Goal: Transaction & Acquisition: Obtain resource

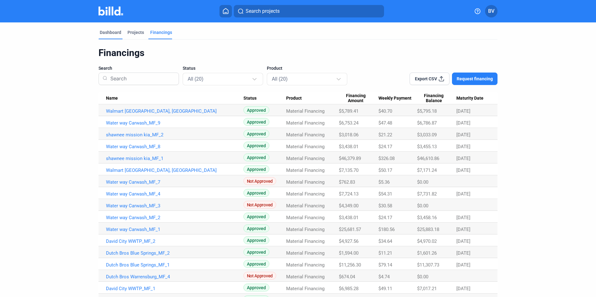
click at [114, 36] on div "Dashboard" at bounding box center [111, 34] width 24 height 10
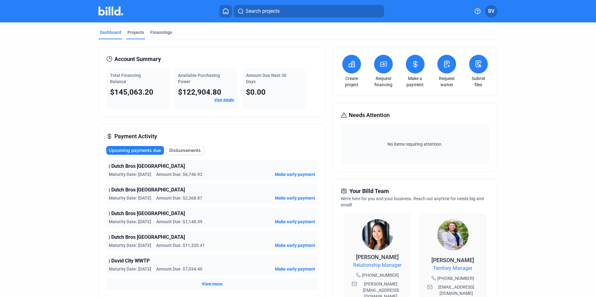
click at [129, 35] on div "Projects" at bounding box center [136, 32] width 17 height 6
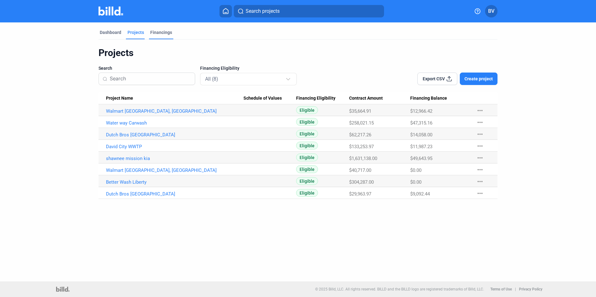
click at [162, 32] on div "Financings" at bounding box center [161, 32] width 22 height 6
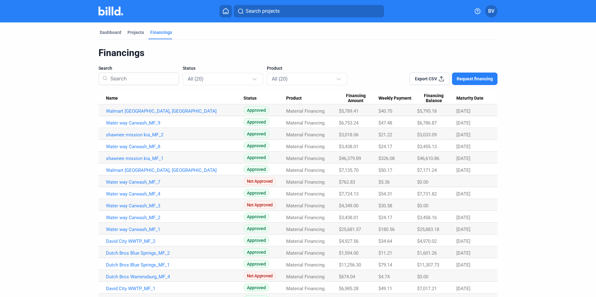
click at [472, 82] on button "Request financing" at bounding box center [475, 79] width 46 height 12
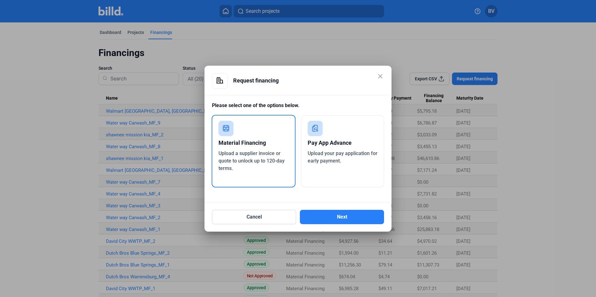
click at [264, 145] on div "Material Financing" at bounding box center [254, 143] width 70 height 14
click at [349, 216] on button "Next" at bounding box center [342, 217] width 84 height 14
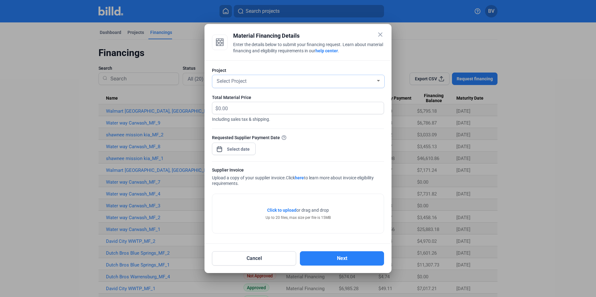
click at [311, 81] on div "Select Project" at bounding box center [295, 80] width 160 height 9
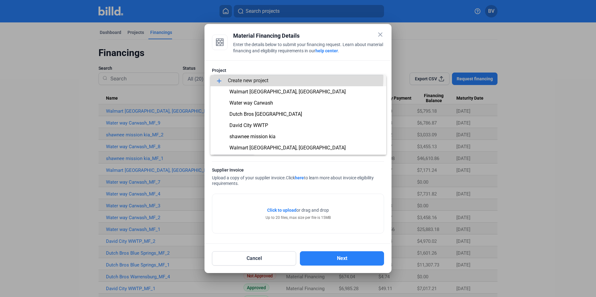
click at [272, 77] on span "add Create new project" at bounding box center [298, 80] width 166 height 11
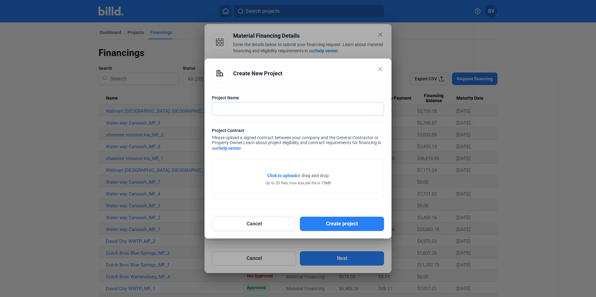
click at [259, 108] on input "text" at bounding box center [297, 109] width 171 height 13
type input "Dutch Bros Joplin"
click at [283, 174] on span "Click to upload" at bounding box center [281, 175] width 29 height 5
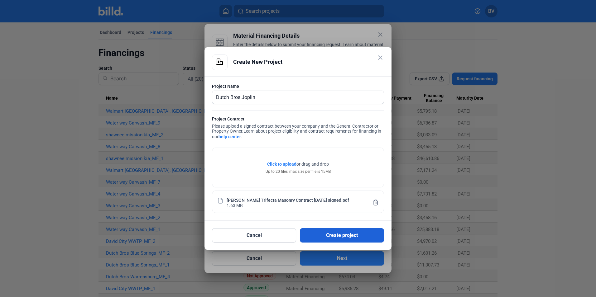
click at [344, 236] on button "Create project" at bounding box center [342, 236] width 84 height 14
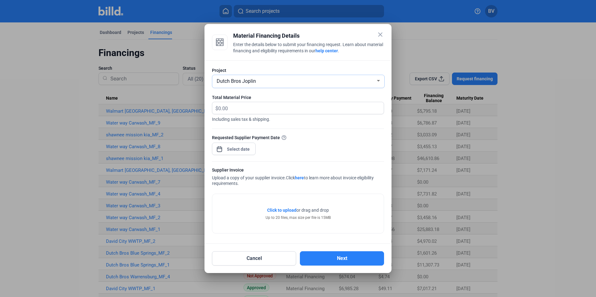
click at [286, 75] on mat-form-field "Dutch Bros Joplin" at bounding box center [298, 81] width 173 height 13
click at [287, 79] on div "Dutch Bros Joplin" at bounding box center [295, 80] width 160 height 9
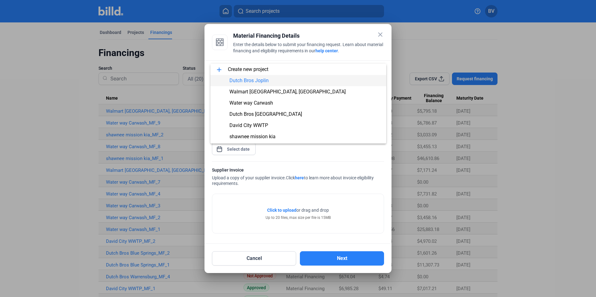
click at [317, 158] on div at bounding box center [298, 148] width 596 height 297
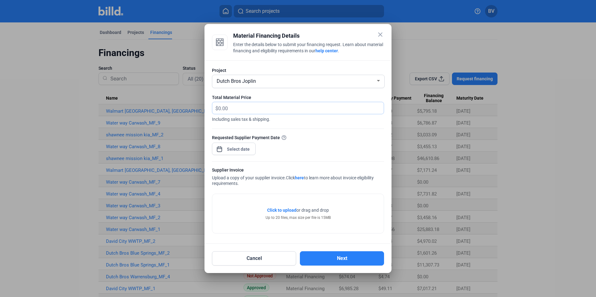
click at [228, 109] on input "text" at bounding box center [297, 108] width 158 height 12
type input "6,560.41"
click at [243, 150] on div "close Material Financing Details Enter the details below to submit your financi…" at bounding box center [298, 148] width 596 height 297
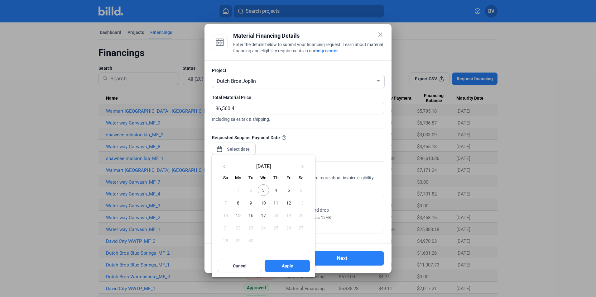
click at [262, 189] on span "3" at bounding box center [263, 190] width 11 height 11
click at [277, 188] on span "4" at bounding box center [275, 190] width 11 height 11
click at [291, 265] on span "Apply" at bounding box center [287, 266] width 11 height 6
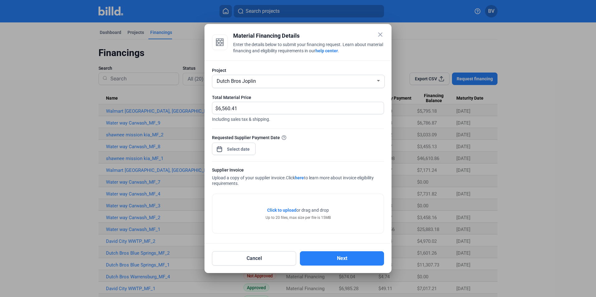
click at [282, 210] on span "Click to upload" at bounding box center [281, 210] width 29 height 5
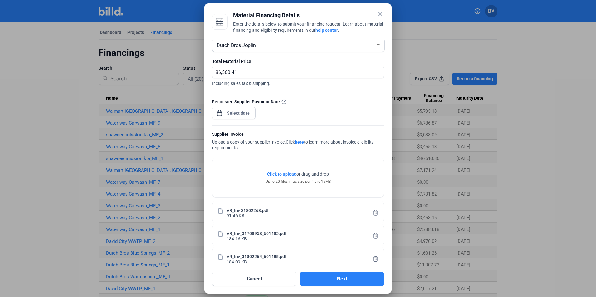
scroll to position [29, 0]
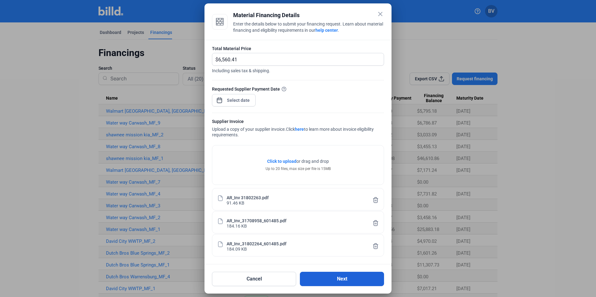
click at [334, 273] on button "Next" at bounding box center [342, 279] width 84 height 14
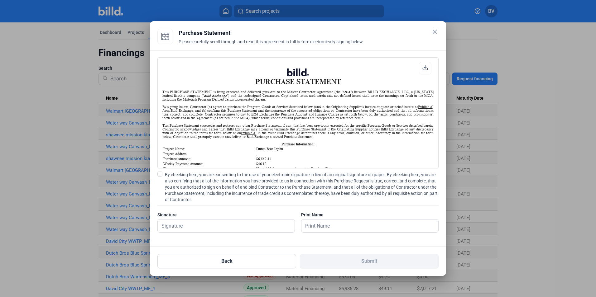
scroll to position [0, 0]
click at [163, 176] on label "By checking here, you are consenting to the use of your electronic signature in…" at bounding box center [297, 187] width 281 height 31
click at [0, 0] on input "By checking here, you are consenting to the use of your electronic signature in…" at bounding box center [0, 0] width 0 height 0
click at [171, 231] on input "text" at bounding box center [226, 226] width 137 height 13
type input "[PERSON_NAME]"
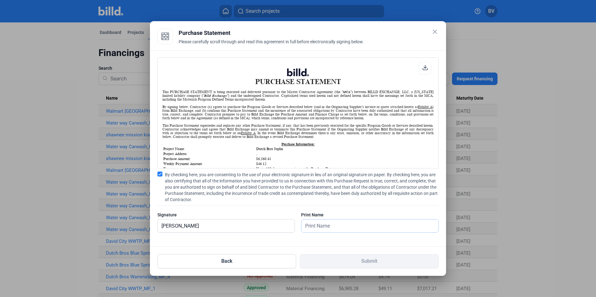
type input "[PERSON_NAME]"
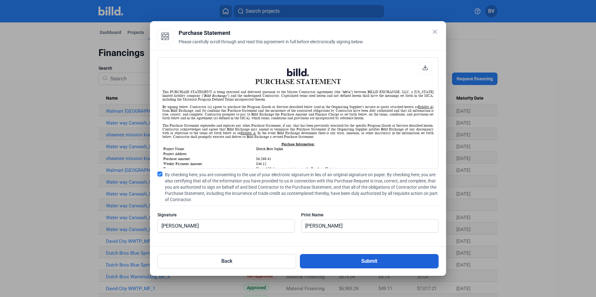
click at [359, 264] on button "Submit" at bounding box center [369, 261] width 139 height 14
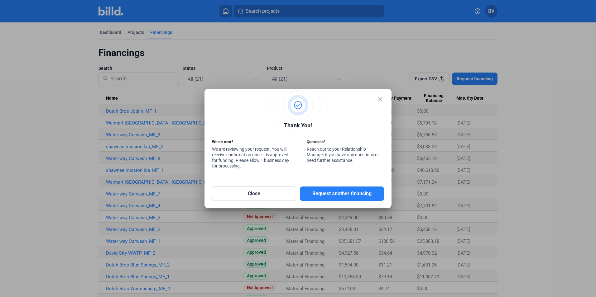
click at [378, 98] on mat-icon "close" at bounding box center [380, 99] width 7 height 7
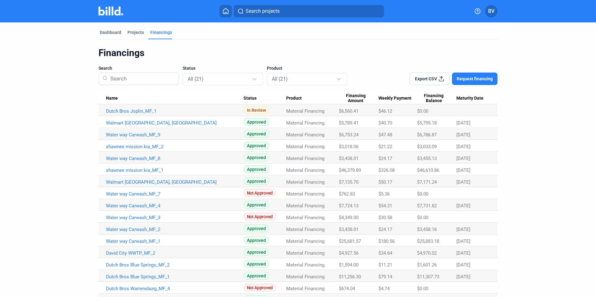
click at [556, 115] on dashboard "Dashboard Projects Financings Financings Search Status All (21) Product All (21…" at bounding box center [298, 187] width 537 height 331
